Goal: Check status: Check status

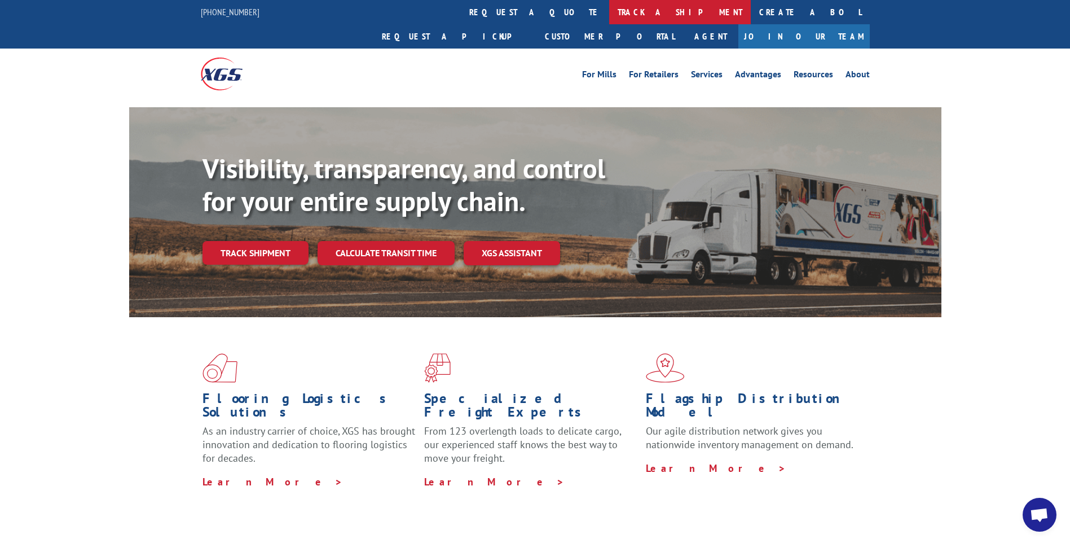
click at [609, 12] on link "track a shipment" at bounding box center [680, 12] width 142 height 24
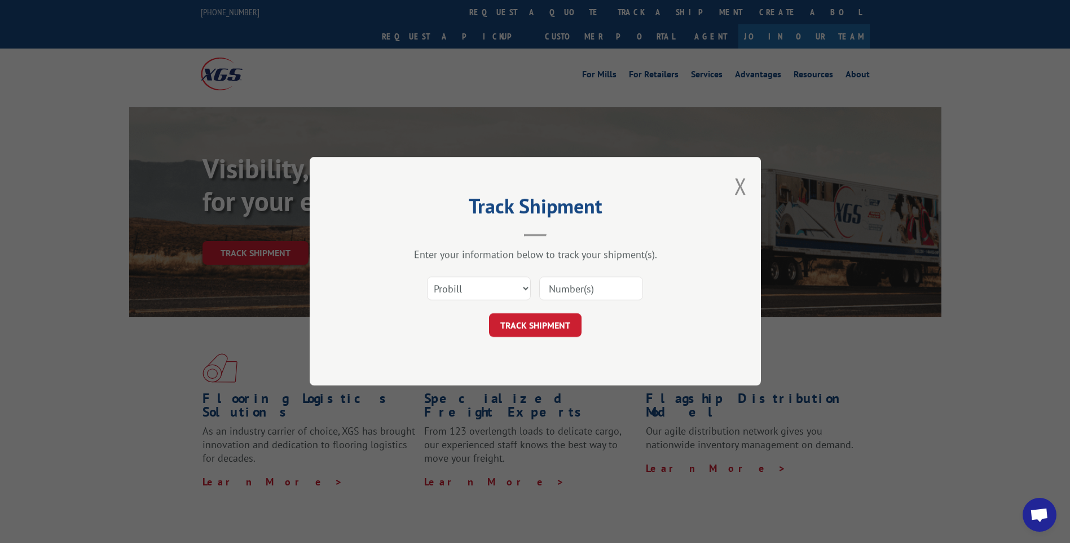
click at [569, 287] on input at bounding box center [591, 289] width 104 height 24
paste input "15340394"
type input "15340394"
click at [540, 326] on button "TRACK SHIPMENT" at bounding box center [535, 326] width 93 height 24
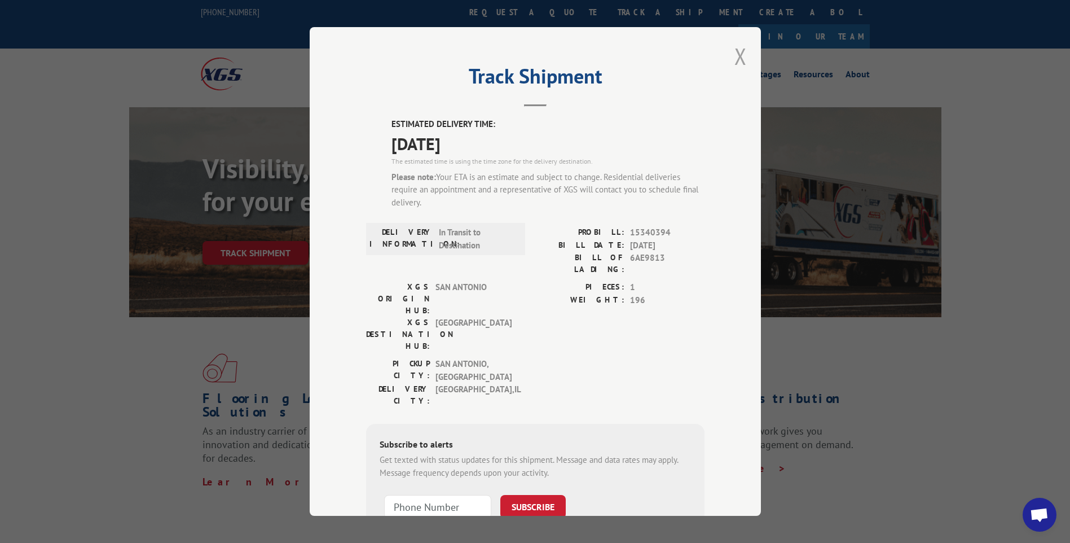
click at [736, 58] on button "Close modal" at bounding box center [741, 56] width 12 height 30
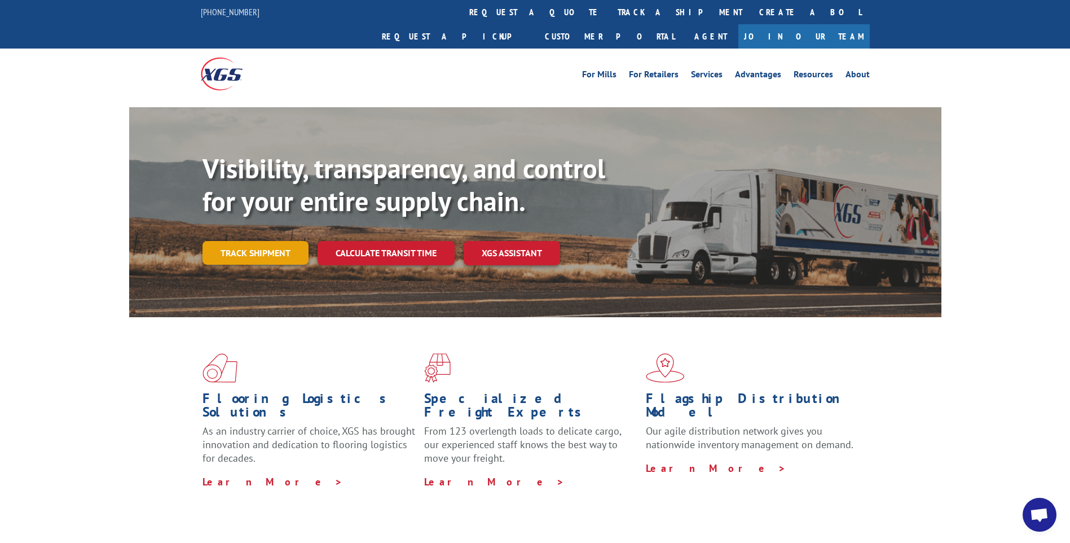
click at [263, 241] on link "Track shipment" at bounding box center [256, 253] width 106 height 24
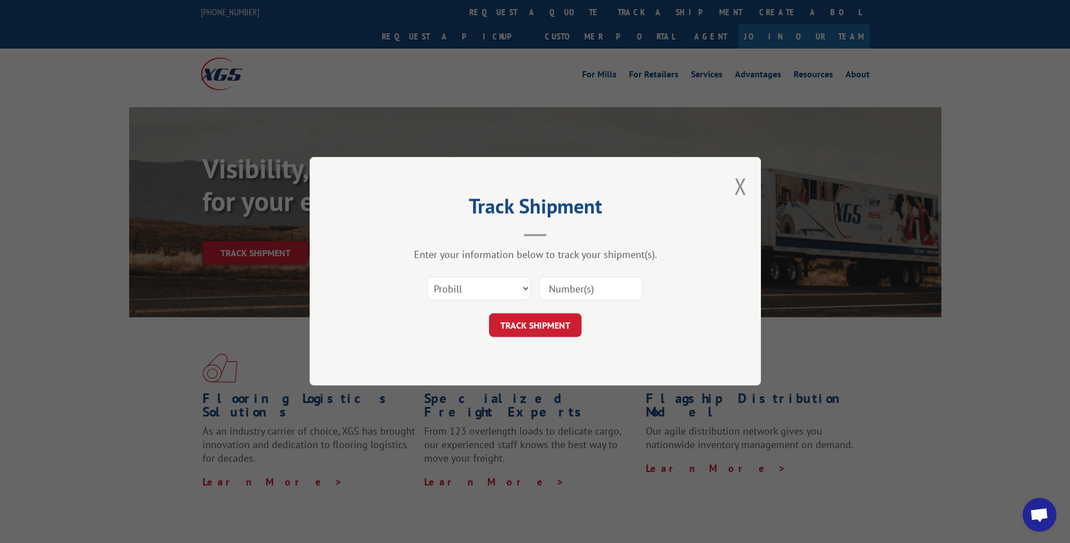
paste input "15340394"
drag, startPoint x: 588, startPoint y: 288, endPoint x: 539, endPoint y: 287, distance: 49.1
click at [539, 287] on input "15340394" at bounding box center [591, 289] width 104 height 24
type input "15340394"
click at [741, 187] on button "Close modal" at bounding box center [741, 186] width 12 height 30
